Goal: Task Accomplishment & Management: Complete application form

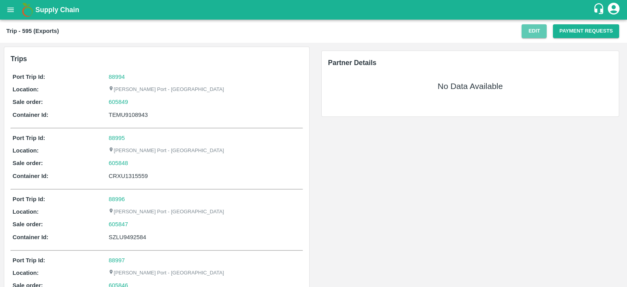
click at [533, 33] on button "Edit" at bounding box center [533, 31] width 25 height 14
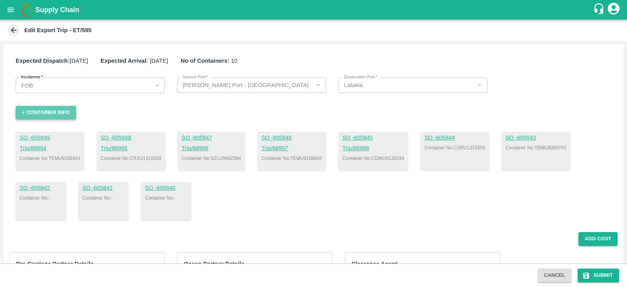
click at [48, 110] on button "+ Container Info" at bounding box center [46, 113] width 60 height 14
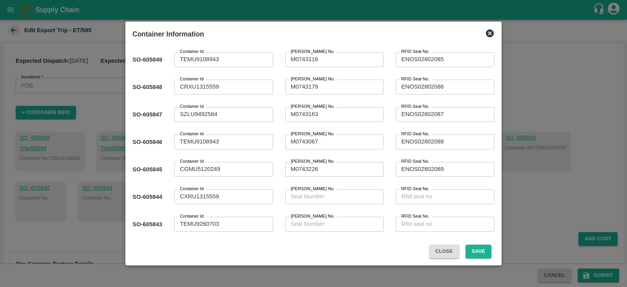
click at [224, 225] on textarea "TEMU9260703" at bounding box center [224, 224] width 88 height 8
click at [227, 63] on textarea "TEMU9108943" at bounding box center [224, 59] width 88 height 8
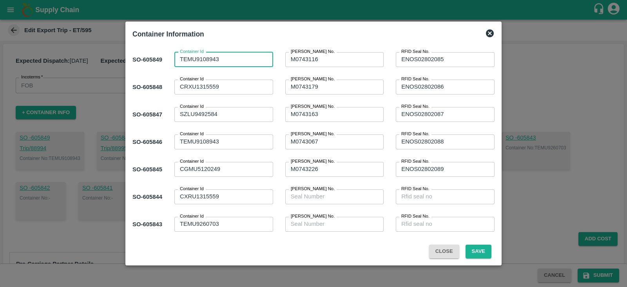
paste textarea "26070"
type textarea "TEMU9260703"
click at [235, 226] on textarea "TEMU9260703" at bounding box center [224, 224] width 88 height 8
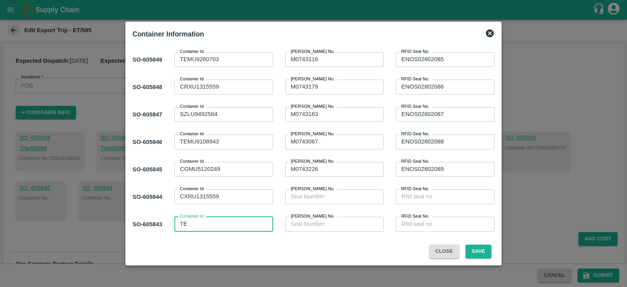
type textarea "T"
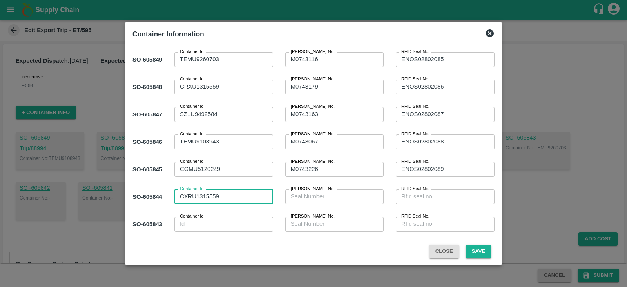
click at [240, 197] on textarea "CXRU1315559" at bounding box center [224, 196] width 88 height 8
type textarea "C"
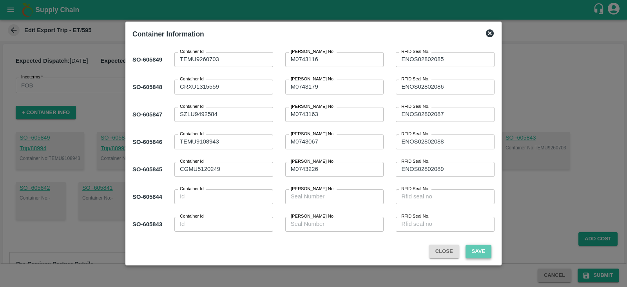
click at [478, 249] on button "Save" at bounding box center [478, 251] width 26 height 14
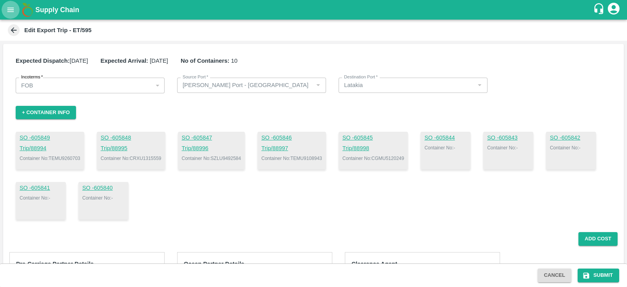
click at [11, 11] on icon "open drawer" at bounding box center [10, 9] width 7 height 4
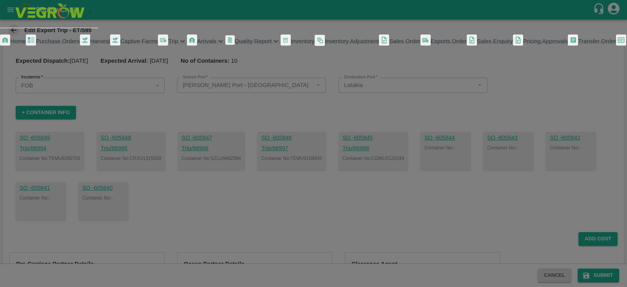
scroll to position [25, 0]
click at [420, 48] on link "Exports Order" at bounding box center [443, 41] width 46 height 14
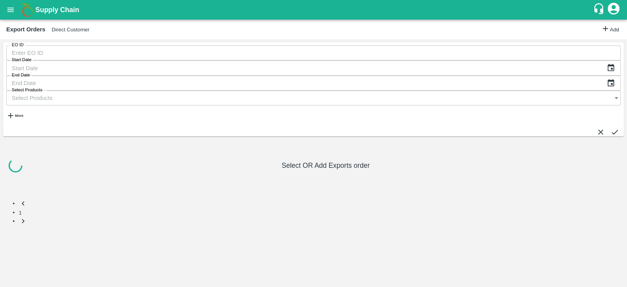
click at [53, 60] on input "EO ID" at bounding box center [313, 52] width 614 height 15
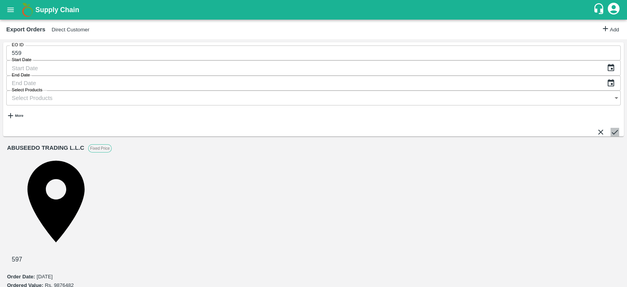
click at [610, 128] on button "submit" at bounding box center [614, 132] width 9 height 9
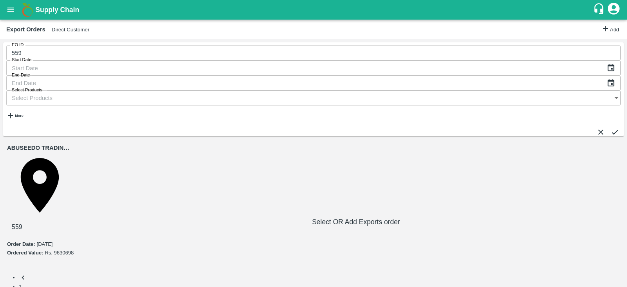
click at [61, 143] on link "ABUSEEDO TRADING L.L.C" at bounding box center [40, 147] width 66 height 9
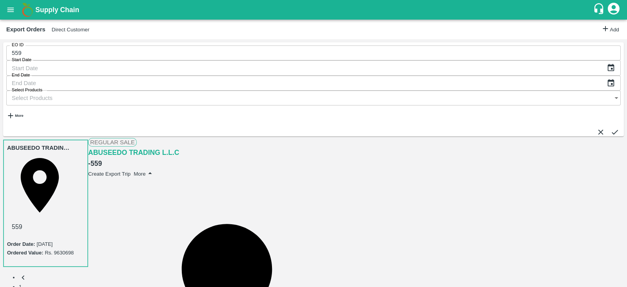
scroll to position [102, 0]
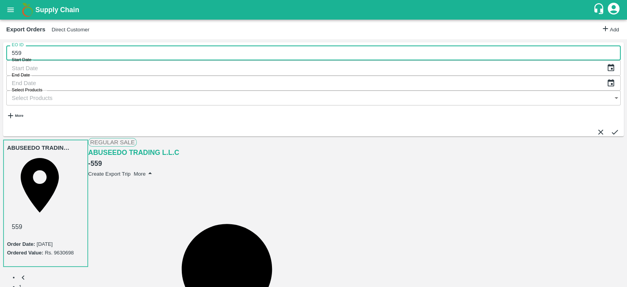
click at [78, 60] on input "559" at bounding box center [313, 52] width 614 height 15
type input "567"
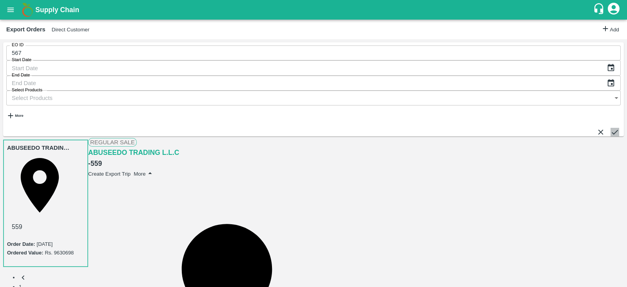
click at [611, 128] on button "submit" at bounding box center [614, 132] width 9 height 9
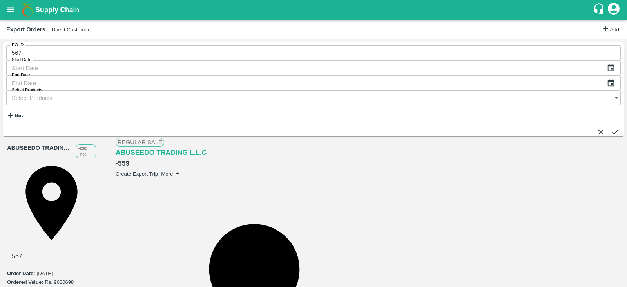
click at [55, 143] on link "ABUSEEDO TRADING L.L.C" at bounding box center [39, 147] width 65 height 9
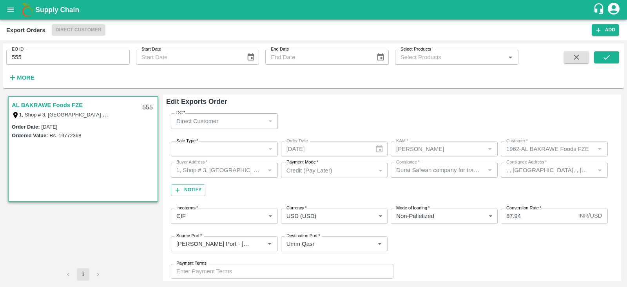
click at [378, 127] on div "DC   * Direct Customer 6 DC" at bounding box center [391, 121] width 451 height 28
click at [241, 152] on div "​" at bounding box center [224, 148] width 107 height 15
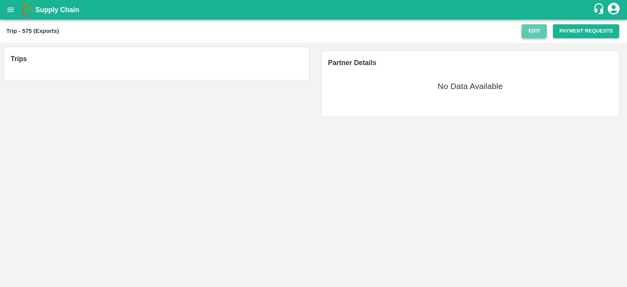
click at [537, 30] on button "Edit" at bounding box center [533, 31] width 25 height 14
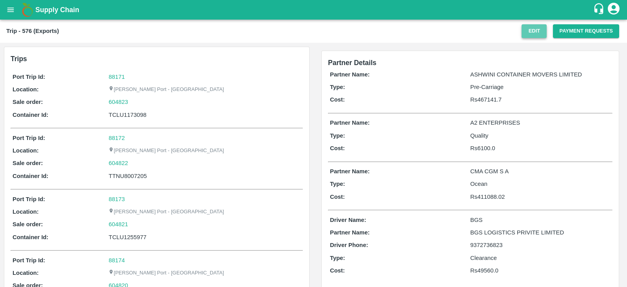
click at [541, 31] on button "Edit" at bounding box center [533, 31] width 25 height 14
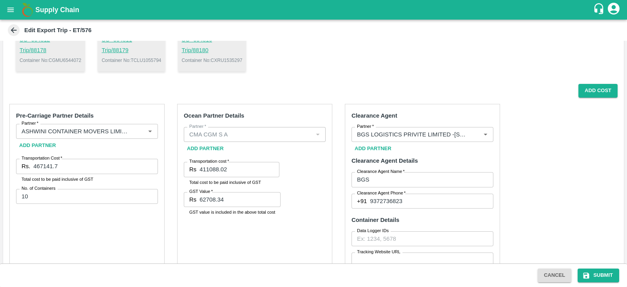
scroll to position [149, 0]
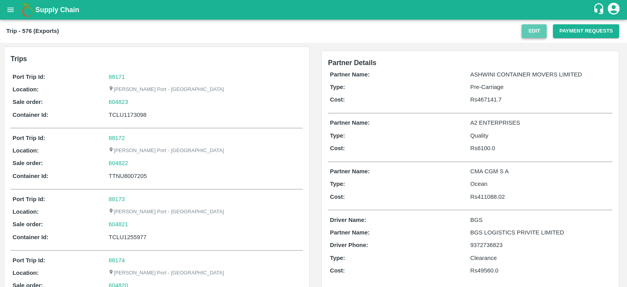
click at [536, 31] on button "Edit" at bounding box center [533, 31] width 25 height 14
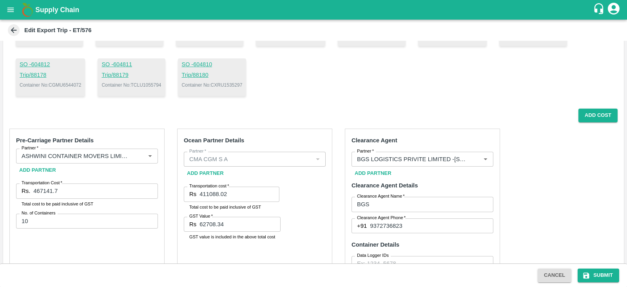
scroll to position [123, 0]
click at [244, 195] on input "411088.02" at bounding box center [239, 194] width 80 height 15
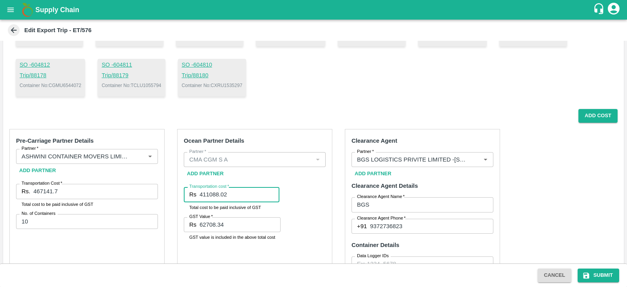
paste input "394415.00"
type input "394415.00"
click at [239, 224] on input "62708.34" at bounding box center [239, 224] width 81 height 15
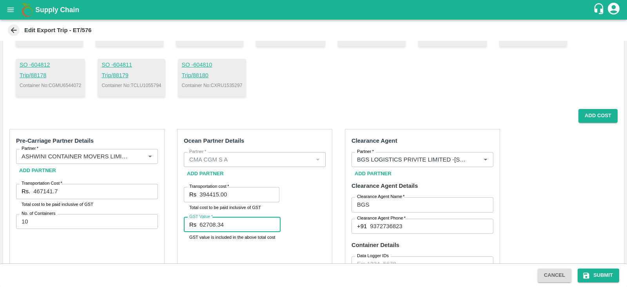
click at [239, 224] on input "62708.34" at bounding box center [239, 224] width 81 height 15
paste input "0165.00"
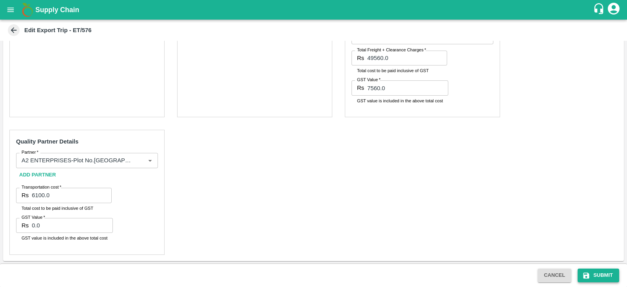
type input "60165.00"
click at [592, 273] on button "Submit" at bounding box center [598, 275] width 42 height 14
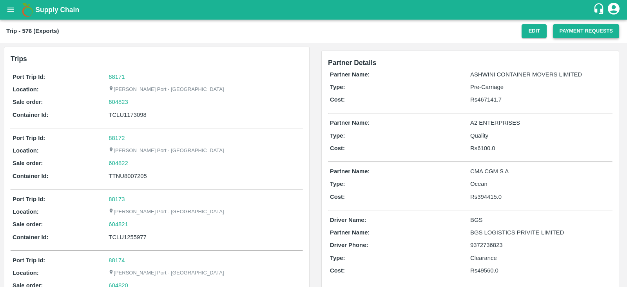
click at [568, 31] on button "Payment Requests" at bounding box center [586, 31] width 66 height 14
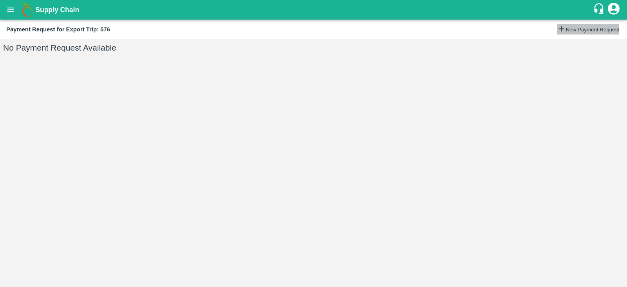
click at [558, 32] on button "New Payment Request" at bounding box center [587, 29] width 62 height 10
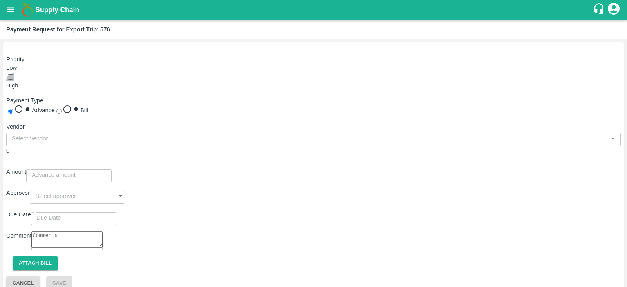
click at [13, 74] on input "checkbox" at bounding box center [10, 76] width 5 height 5
checkbox input "true"
click at [61, 108] on input "Bill" at bounding box center [58, 110] width 5 height 5
radio input "true"
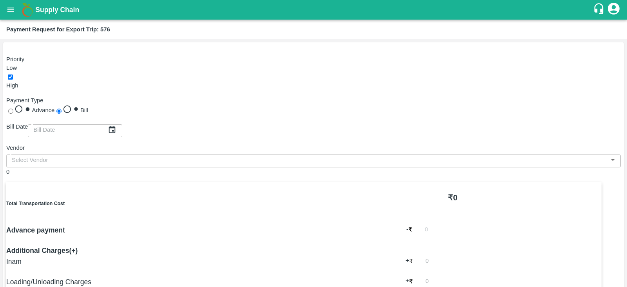
click at [55, 107] on span "Advance" at bounding box center [43, 110] width 23 height 6
click at [13, 108] on input "Advance" at bounding box center [10, 110] width 5 height 5
radio input "true"
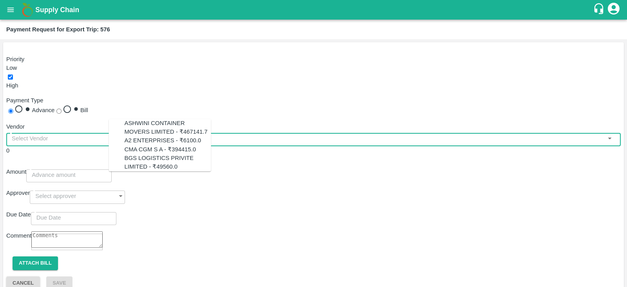
click at [167, 133] on input "input" at bounding box center [307, 138] width 596 height 10
click at [172, 154] on div "CMA CGM S A - ₹394415.0" at bounding box center [160, 149] width 71 height 9
type input "CMA CGM S A - ₹394415.0"
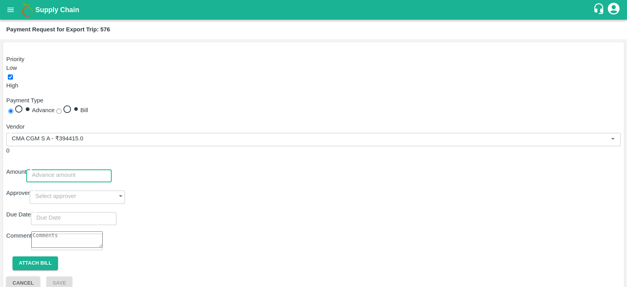
click at [112, 167] on input "number" at bounding box center [68, 174] width 85 height 15
paste input "394415.00"
type input "394415.00"
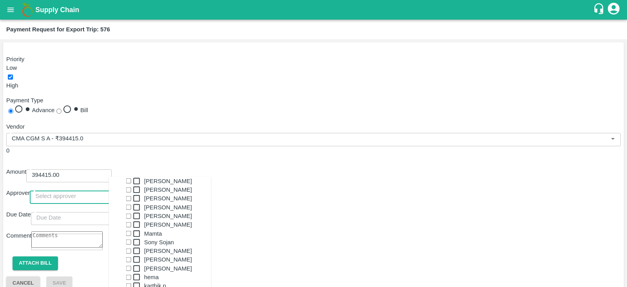
click at [110, 188] on input "input" at bounding box center [70, 195] width 80 height 15
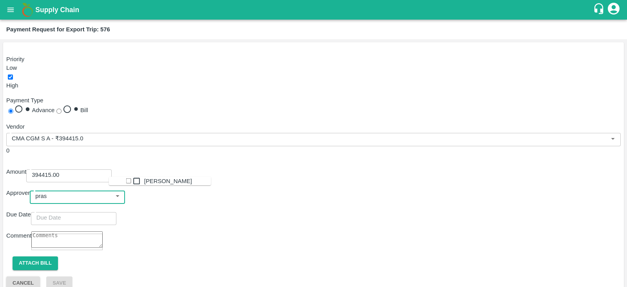
type input "prasa"
click at [166, 181] on div "Prasad Waghade" at bounding box center [168, 181] width 48 height 9
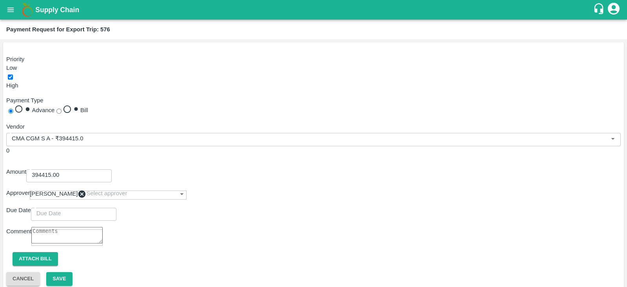
type input "DD/MM/YYYY hh:mm aa"
click at [111, 206] on input "DD/MM/YYYY hh:mm aa" at bounding box center [71, 213] width 80 height 15
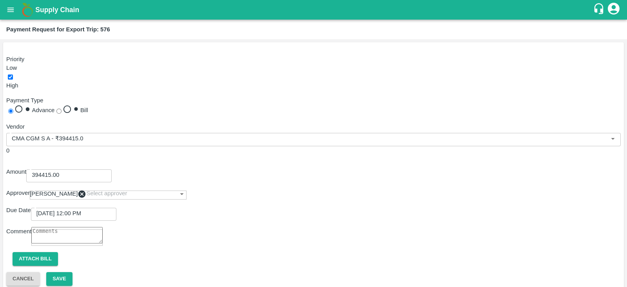
type input "27/09/2025 03:00 PM"
click at [43, 252] on button "Attach bill" at bounding box center [35, 259] width 45 height 14
paste input "INEMHC26075242"
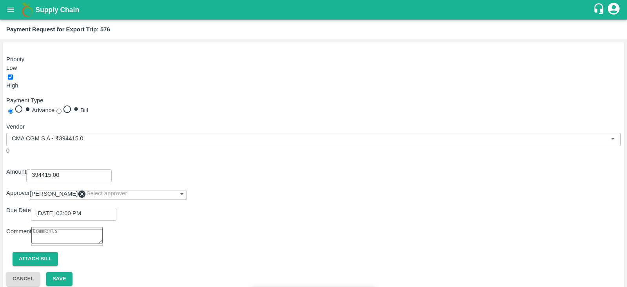
type input "INEMHC26075242"
click at [0, 0] on input "Attach bill" at bounding box center [0, 0] width 0 height 0
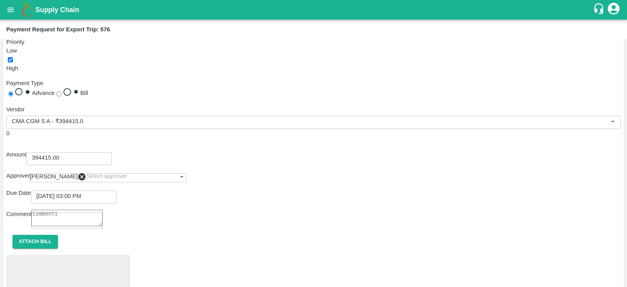
scroll to position [16, 0]
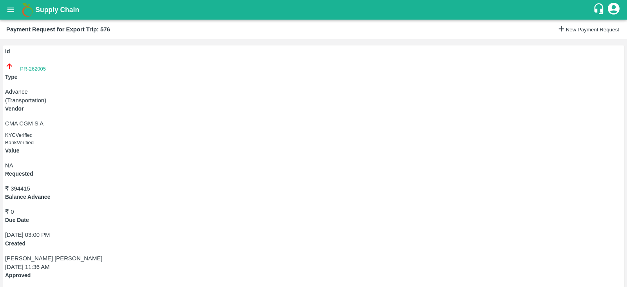
click at [241, 170] on div "Requested ₹ 394415" at bounding box center [313, 181] width 616 height 23
click at [239, 184] on p "₹ 394415" at bounding box center [313, 188] width 616 height 9
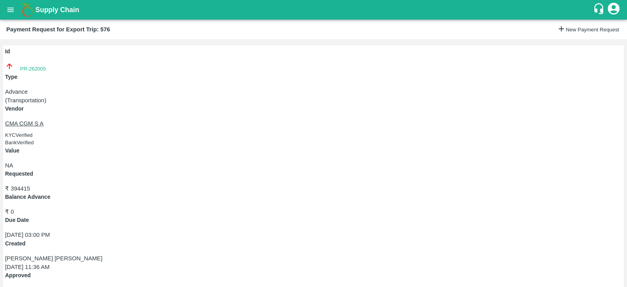
click at [239, 184] on p "₹ 394415" at bounding box center [313, 188] width 616 height 9
drag, startPoint x: 215, startPoint y: 65, endPoint x: 247, endPoint y: 68, distance: 32.2
click at [247, 184] on p "₹ 394415" at bounding box center [313, 188] width 616 height 9
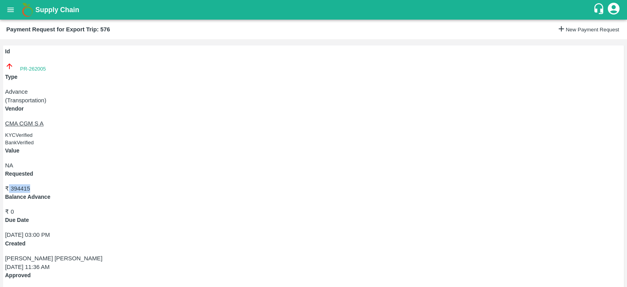
copy p "394415"
click at [41, 73] on div "Id PR-262005" at bounding box center [313, 59] width 616 height 25
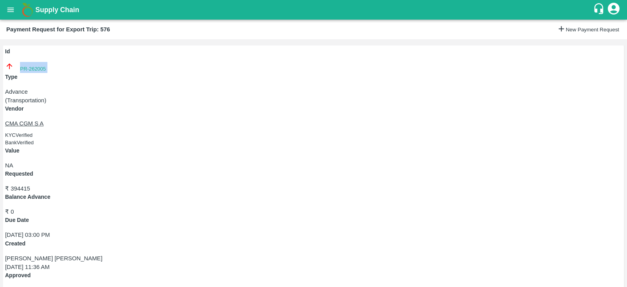
copy link "PR-262005"
drag, startPoint x: 106, startPoint y: 66, endPoint x: 153, endPoint y: 70, distance: 47.6
click at [153, 105] on div "Vendor CMA CGM S A KYC Verified Bank Verified" at bounding box center [313, 126] width 616 height 42
copy p "CMA CGM S A"
